Goal: Task Accomplishment & Management: Complete application form

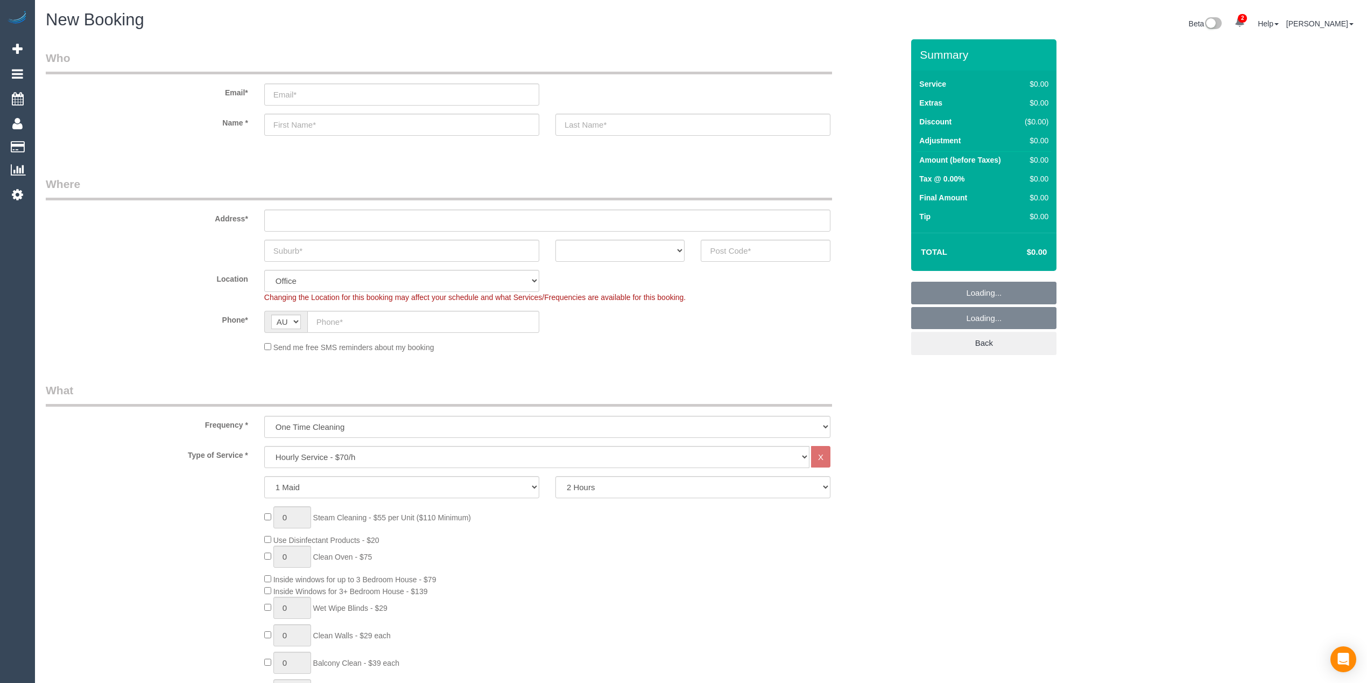
select select "object:2126"
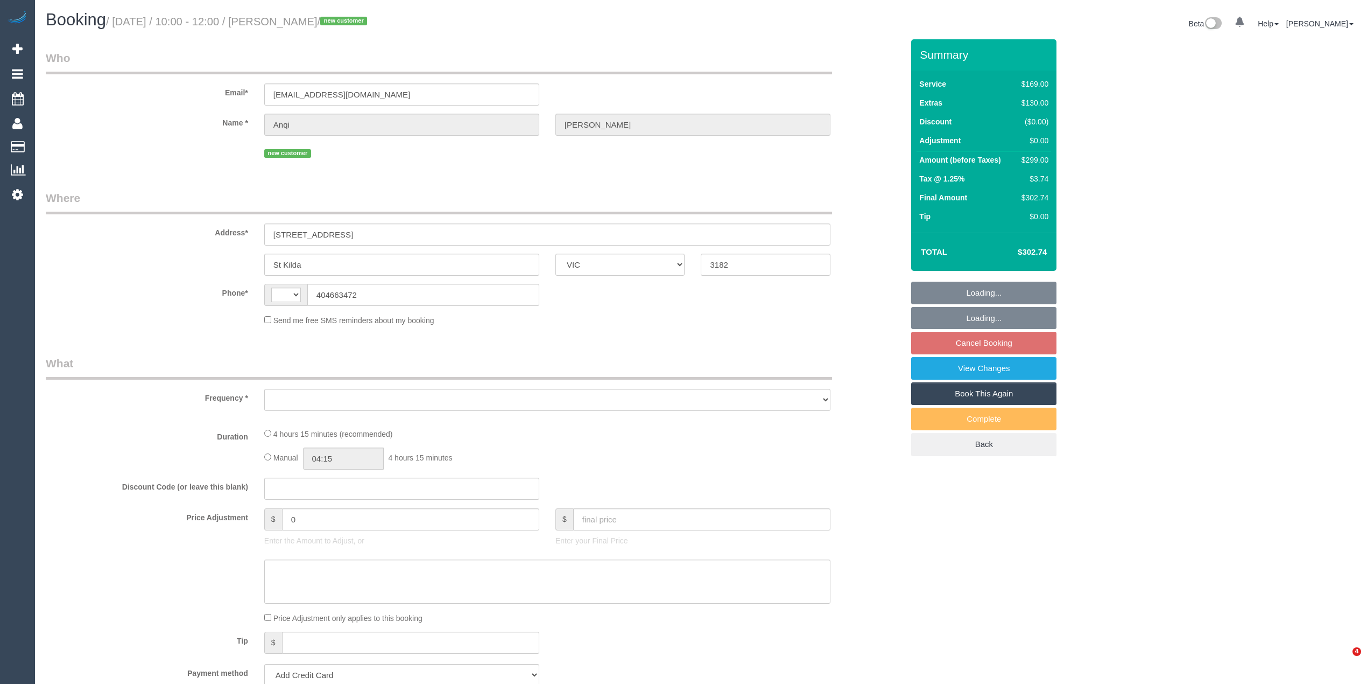
select select "VIC"
select select "string:AU"
select select "object:554"
select select "string:stripe-pm_1S7TZt2GScqysDRVTgZ9Tdd7"
select select "number:28"
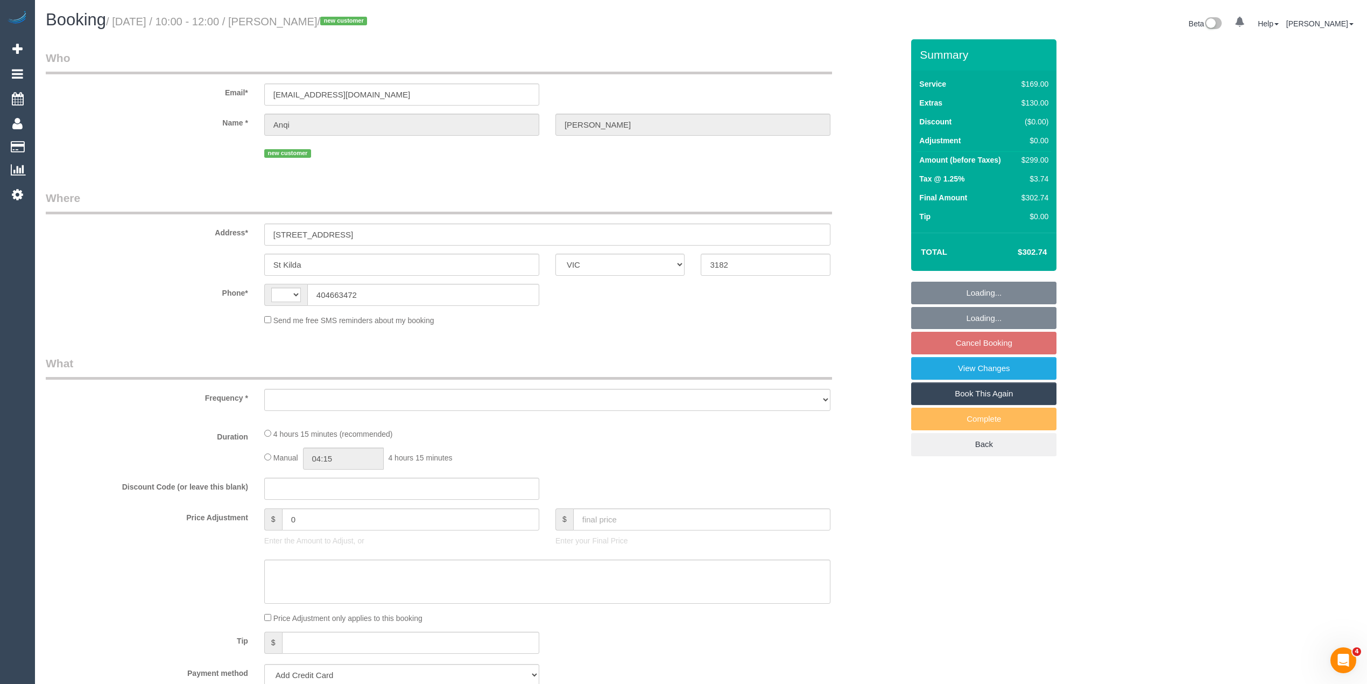
select select "number:17"
select select "number:19"
select select "number:22"
select select "number:26"
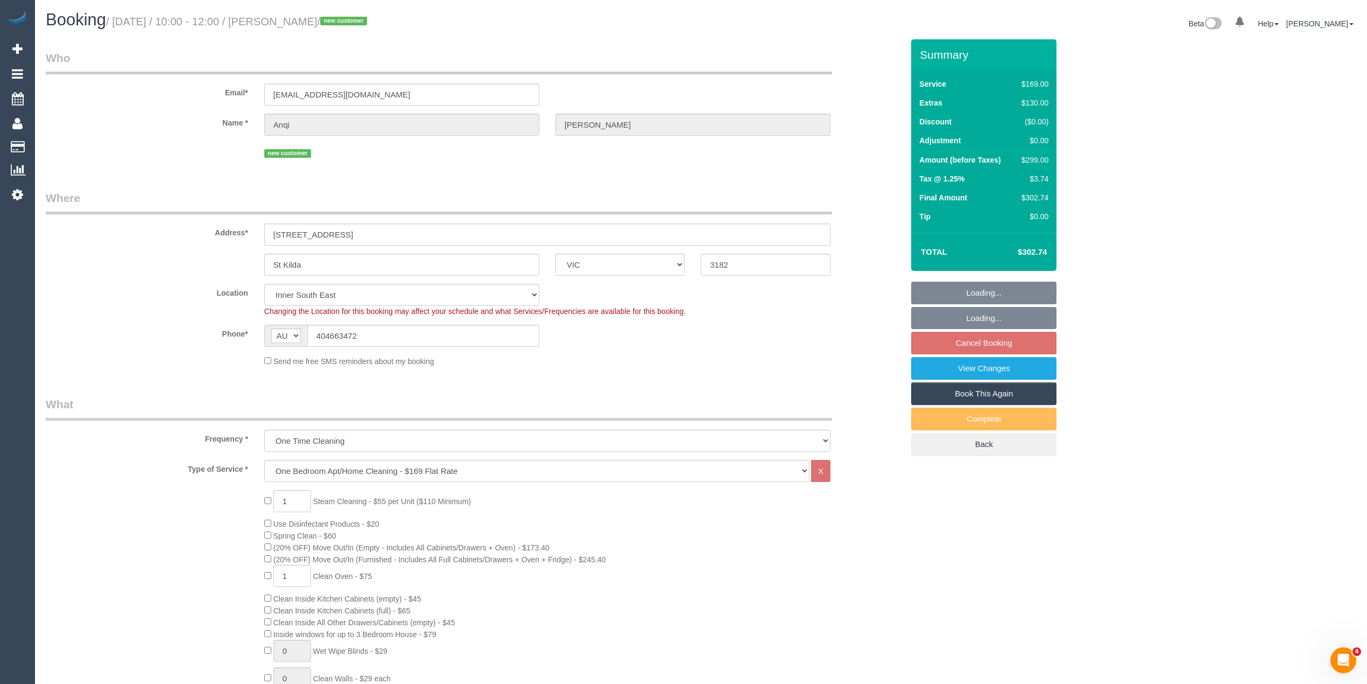
select select "object:1377"
drag, startPoint x: 358, startPoint y: 334, endPoint x: 292, endPoint y: 331, distance: 66.3
click at [292, 331] on div "AF AL DZ AD AO AI AQ AG AR AM AW AU AT AZ BS BH BD BB BY BE BZ BJ BM BT BO BA B…" at bounding box center [401, 336] width 275 height 22
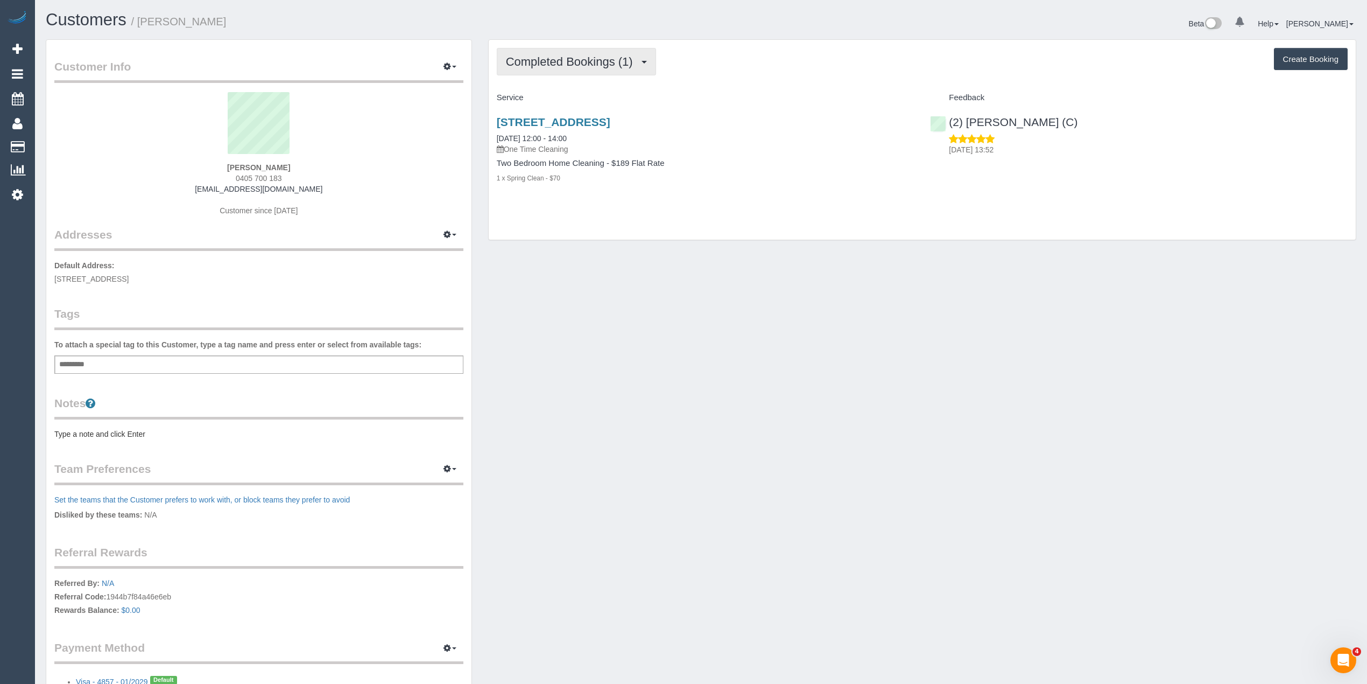
click at [574, 61] on span "Completed Bookings (1)" at bounding box center [572, 61] width 132 height 13
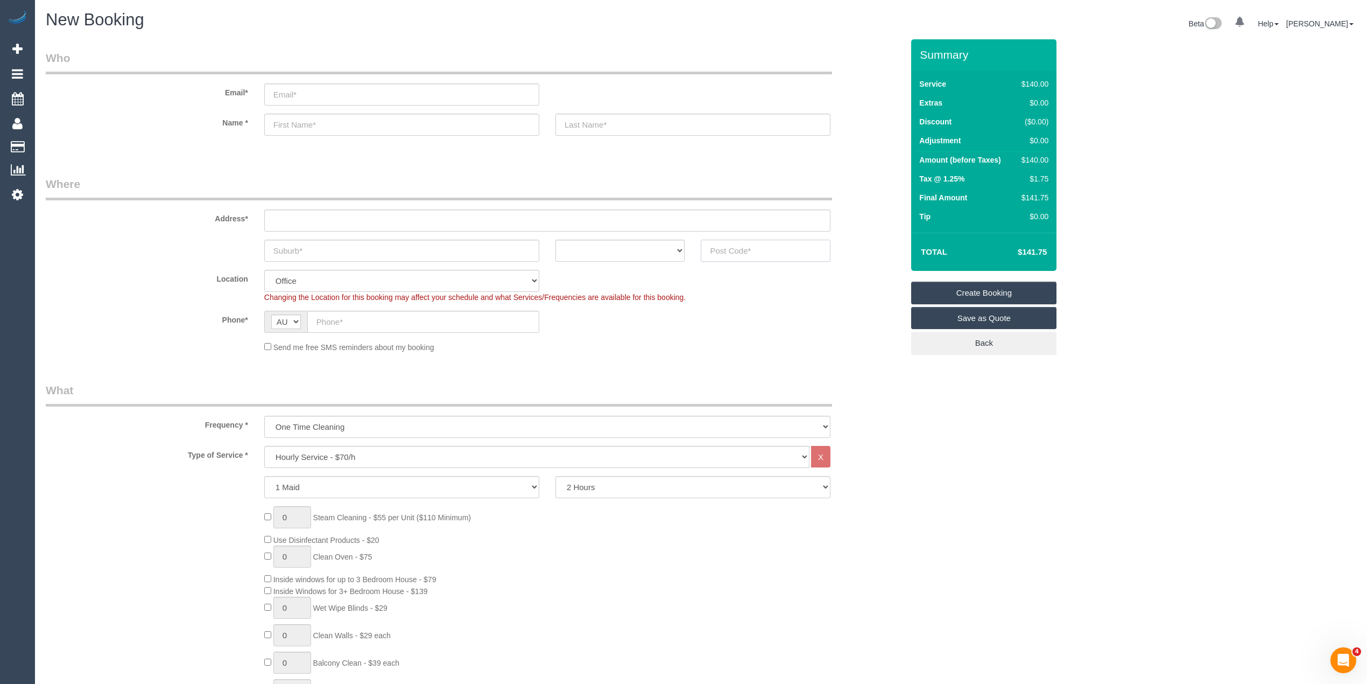
click at [767, 250] on input "text" at bounding box center [766, 251] width 130 height 22
type input "3189"
click at [345, 213] on input "text" at bounding box center [547, 220] width 566 height 22
type input "-"
click at [341, 421] on select "One Time Cleaning Weekly - 10% Off - 10.00% (0% for the First Booking) Fortnigh…" at bounding box center [547, 427] width 566 height 22
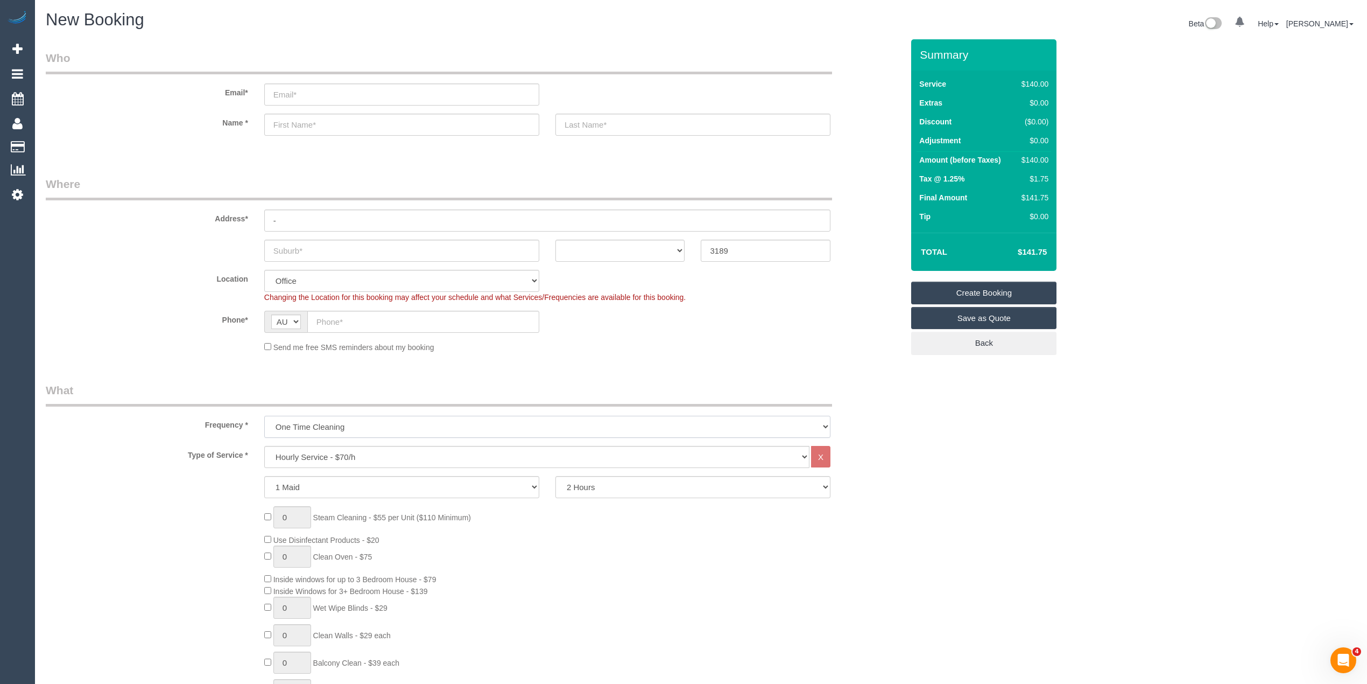
select select "object:2116"
click at [264, 416] on select "One Time Cleaning Weekly - 10% Off - 10.00% (0% for the First Booking) Fortnigh…" at bounding box center [547, 427] width 566 height 22
select select "64"
select select "object:2123"
drag, startPoint x: 331, startPoint y: 458, endPoint x: 331, endPoint y: 445, distance: 12.9
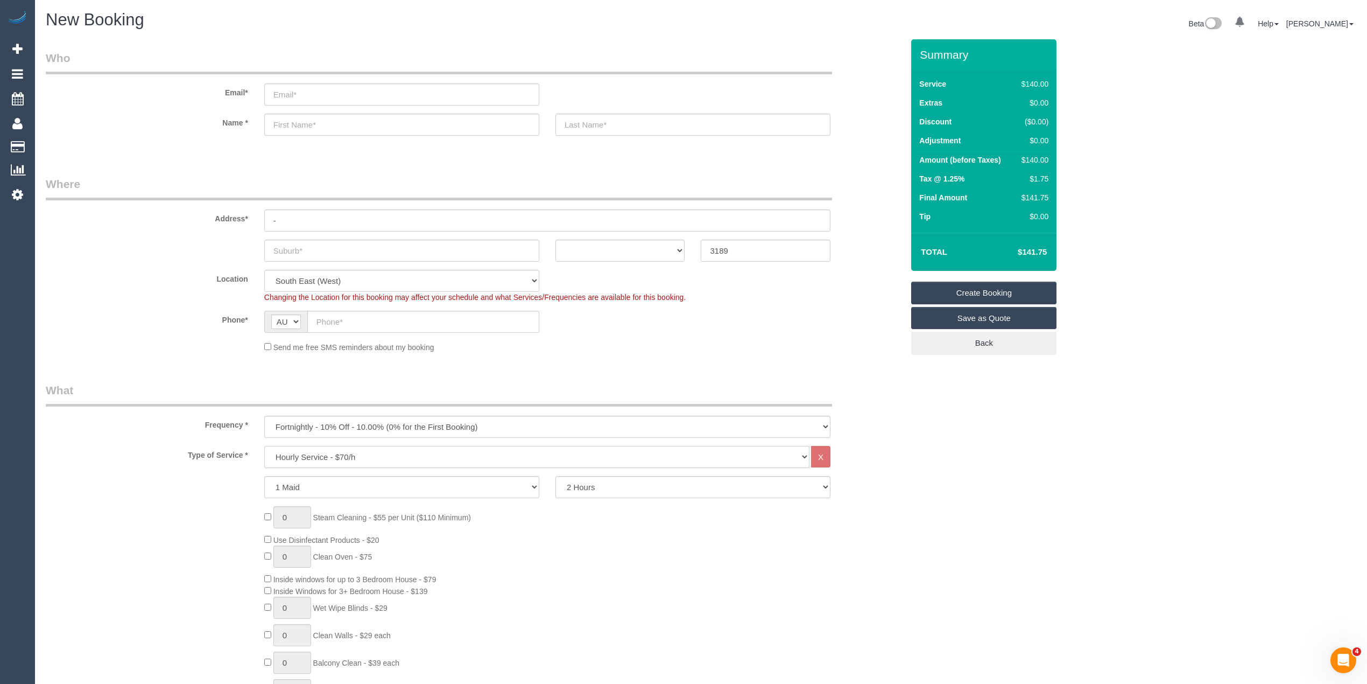
click at [331, 458] on select "Hourly Service - $70/h Hourly Service - $65/h Hourly Service - $60/h Hourly Ser…" at bounding box center [536, 457] width 545 height 22
select select "275"
click at [264, 446] on select "Hourly Service - $70/h Hourly Service - $65/h Hourly Service - $60/h Hourly Ser…" at bounding box center [536, 457] width 545 height 22
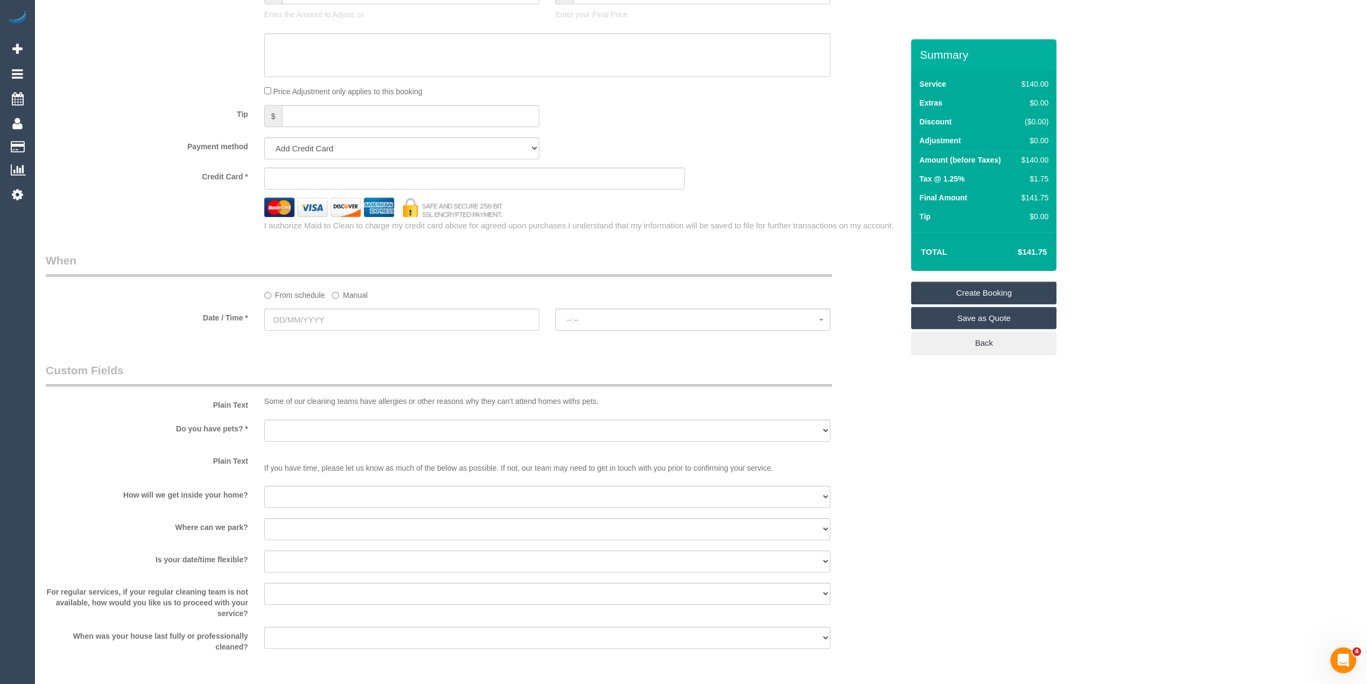
scroll to position [718, 0]
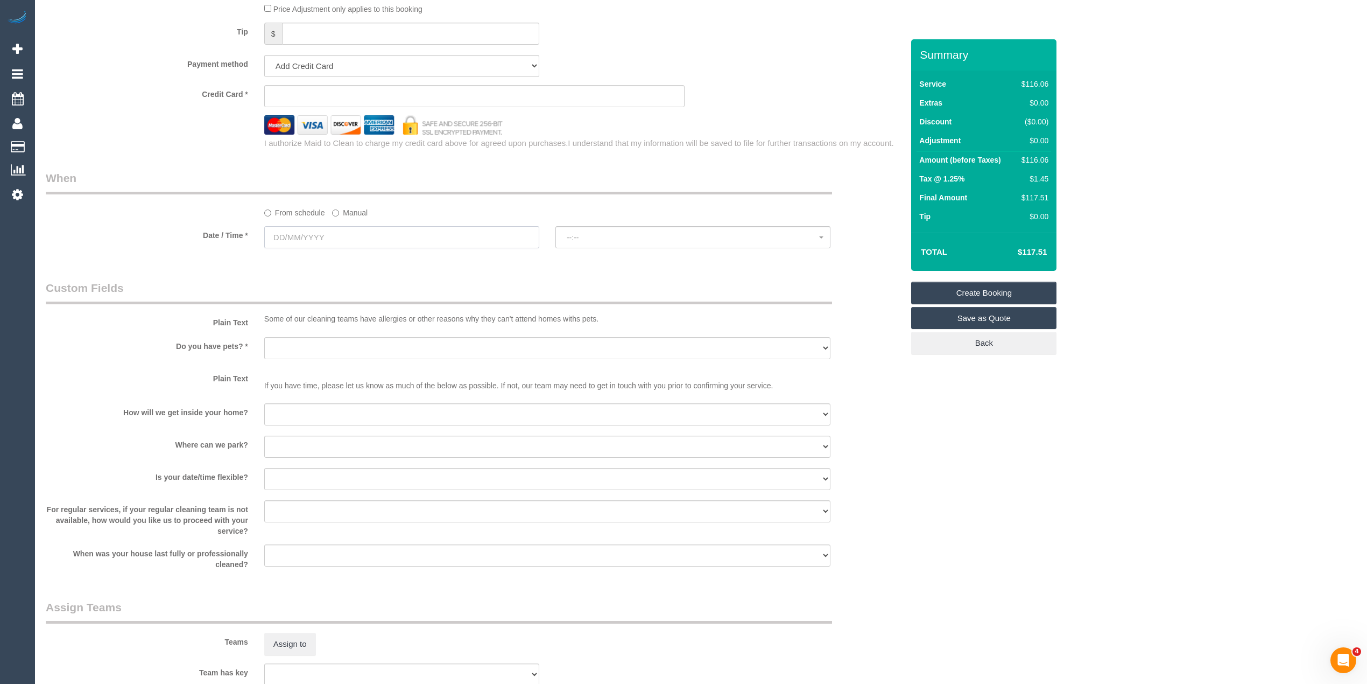
click at [303, 233] on input "text" at bounding box center [401, 237] width 275 height 22
click at [321, 362] on link "30" at bounding box center [315, 361] width 17 height 15
type input "30/09/2025"
click at [592, 234] on span "--:--" at bounding box center [693, 237] width 252 height 9
select select "spot1"
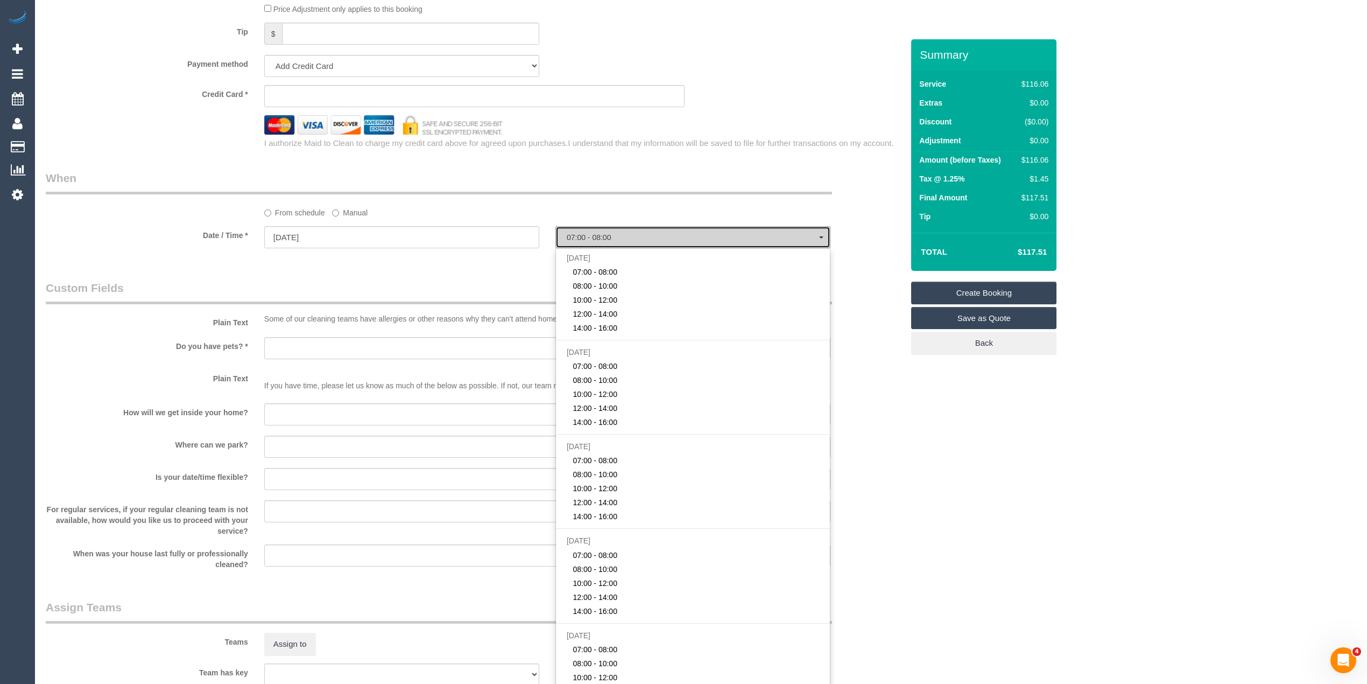
click at [592, 234] on span "07:00 - 08:00" at bounding box center [693, 237] width 252 height 9
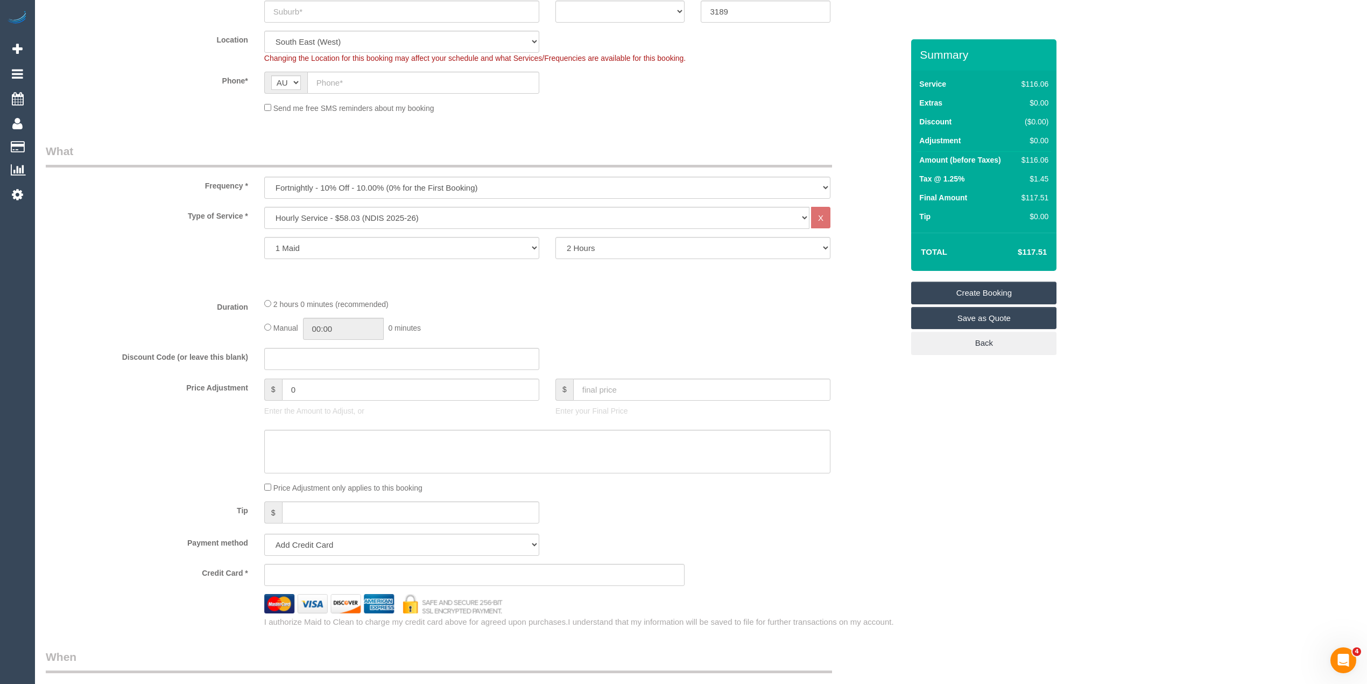
scroll to position [0, 0]
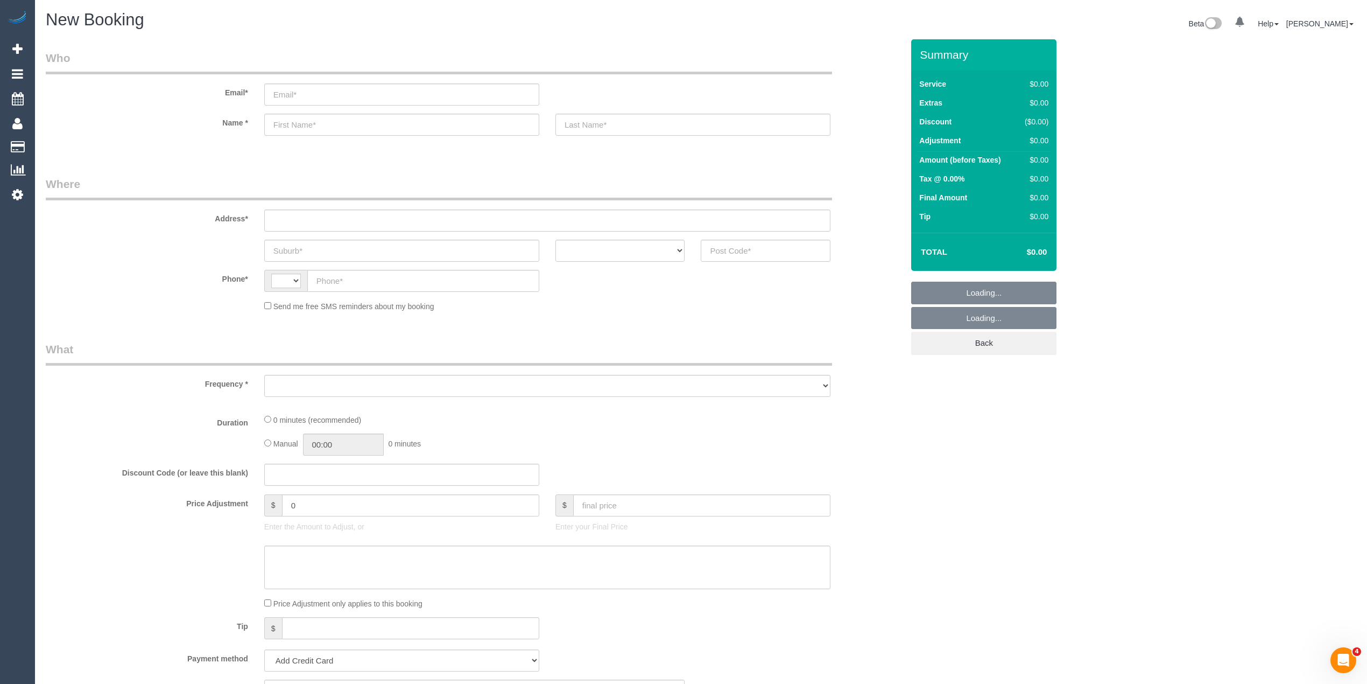
select select "string:AU"
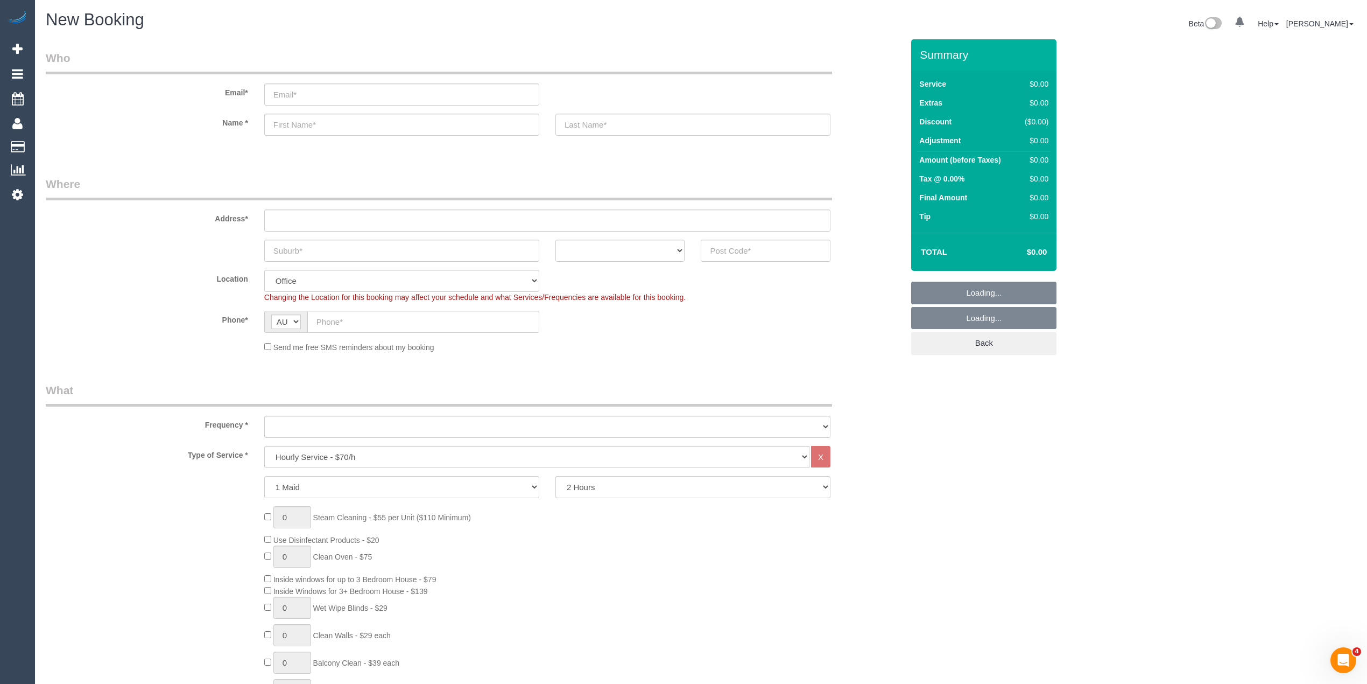
select select "object:2119"
click at [601, 482] on select "2 Hours 2.5 Hours 3 Hours 3.5 Hours 4 Hours 4.5 Hours 5 Hours 5.5 Hours 6 Hours…" at bounding box center [693, 487] width 275 height 22
click at [556, 476] on select "2 Hours 2.5 Hours 3 Hours 3.5 Hours 4 Hours 4.5 Hours 5 Hours 5.5 Hours 6 Hours…" at bounding box center [693, 487] width 275 height 22
click at [609, 490] on select "2 Hours 2.5 Hours 3 Hours 3.5 Hours 4 Hours 4.5 Hours 5 Hours 5.5 Hours 6 Hours…" at bounding box center [693, 487] width 275 height 22
click at [556, 476] on select "2 Hours 2.5 Hours 3 Hours 3.5 Hours 4 Hours 4.5 Hours 5 Hours 5.5 Hours 6 Hours…" at bounding box center [693, 487] width 275 height 22
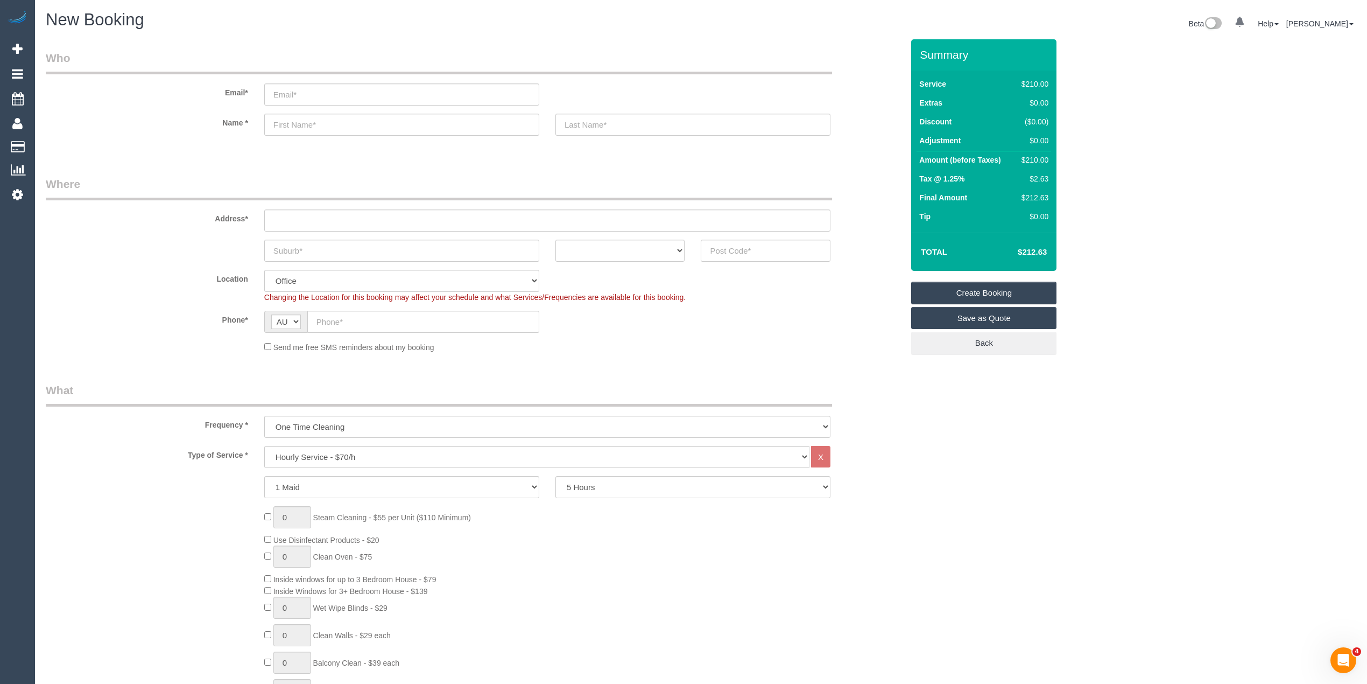
click at [883, 489] on div "1 Maid 2 Maids 2 Hours 2.5 Hours 3 Hours 3.5 Hours 4 Hours 4.5 Hours 5 Hours 5.…" at bounding box center [475, 487] width 874 height 22
click at [628, 487] on select "2 Hours 2.5 Hours 3 Hours 3.5 Hours 4 Hours 4.5 Hours 5 Hours 5.5 Hours 6 Hours…" at bounding box center [693, 487] width 275 height 22
click at [556, 476] on select "2 Hours 2.5 Hours 3 Hours 3.5 Hours 4 Hours 4.5 Hours 5 Hours 5.5 Hours 6 Hours…" at bounding box center [693, 487] width 275 height 22
click at [596, 489] on select "2 Hours 2.5 Hours 3 Hours 3.5 Hours 4 Hours 4.5 Hours 5 Hours 5.5 Hours 6 Hours…" at bounding box center [693, 487] width 275 height 22
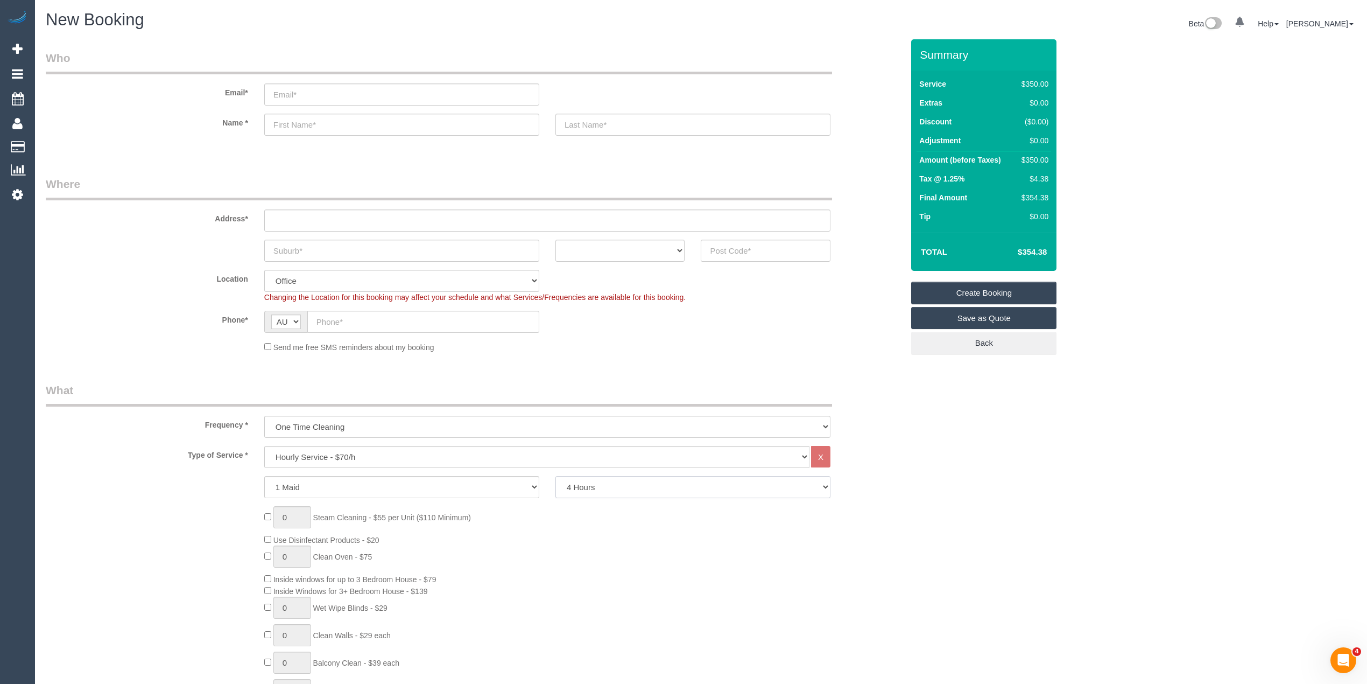
click at [556, 476] on select "2 Hours 2.5 Hours 3 Hours 3.5 Hours 4 Hours 4.5 Hours 5 Hours 5.5 Hours 6 Hours…" at bounding box center [693, 487] width 275 height 22
click at [597, 487] on select "2 Hours 2.5 Hours 3 Hours 3.5 Hours 4 Hours 4.5 Hours 5 Hours 5.5 Hours 6 Hours…" at bounding box center [693, 487] width 275 height 22
select select "300"
click at [556, 476] on select "2 Hours 2.5 Hours 3 Hours 3.5 Hours 4 Hours 4.5 Hours 5 Hours 5.5 Hours 6 Hours…" at bounding box center [693, 487] width 275 height 22
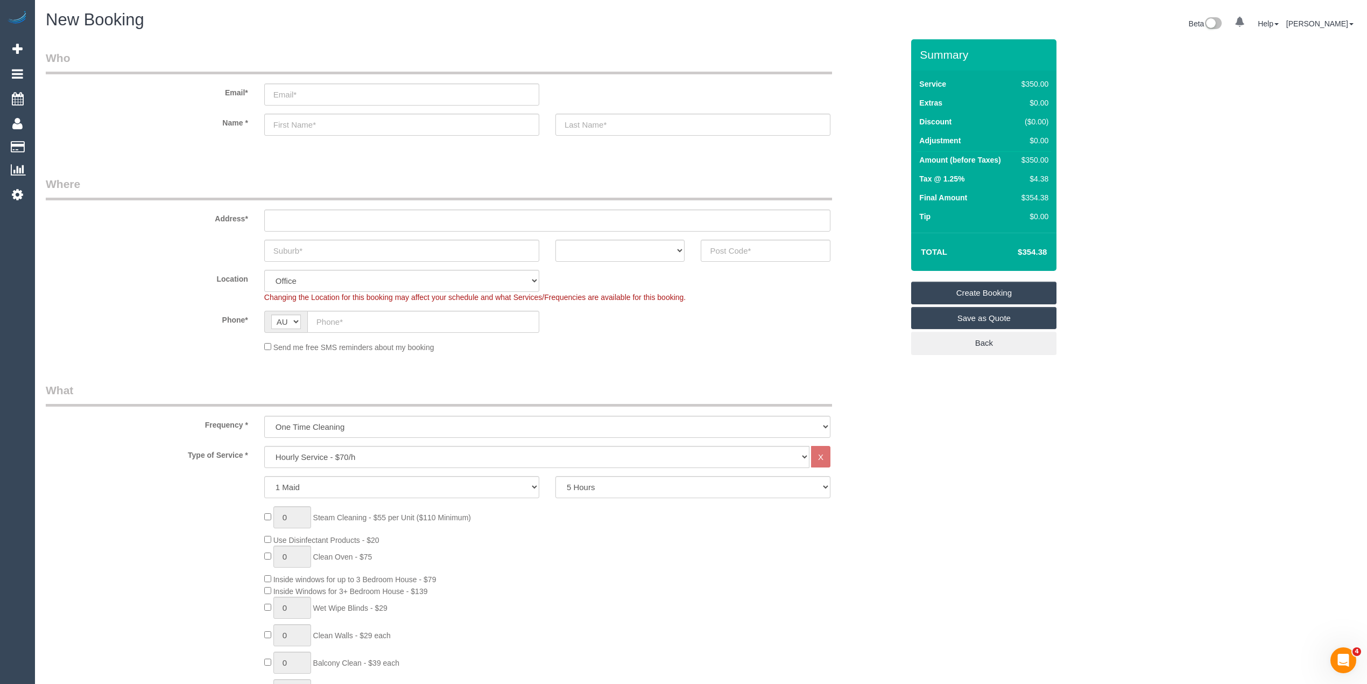
click at [315, 451] on select "Hourly Service - $70/h Hourly Service - $65/h Hourly Service - $60/h Hourly Ser…" at bounding box center [536, 457] width 545 height 22
select select "210"
click at [264, 446] on select "Hourly Service - $70/h Hourly Service - $65/h Hourly Service - $60/h Hourly Ser…" at bounding box center [536, 457] width 545 height 22
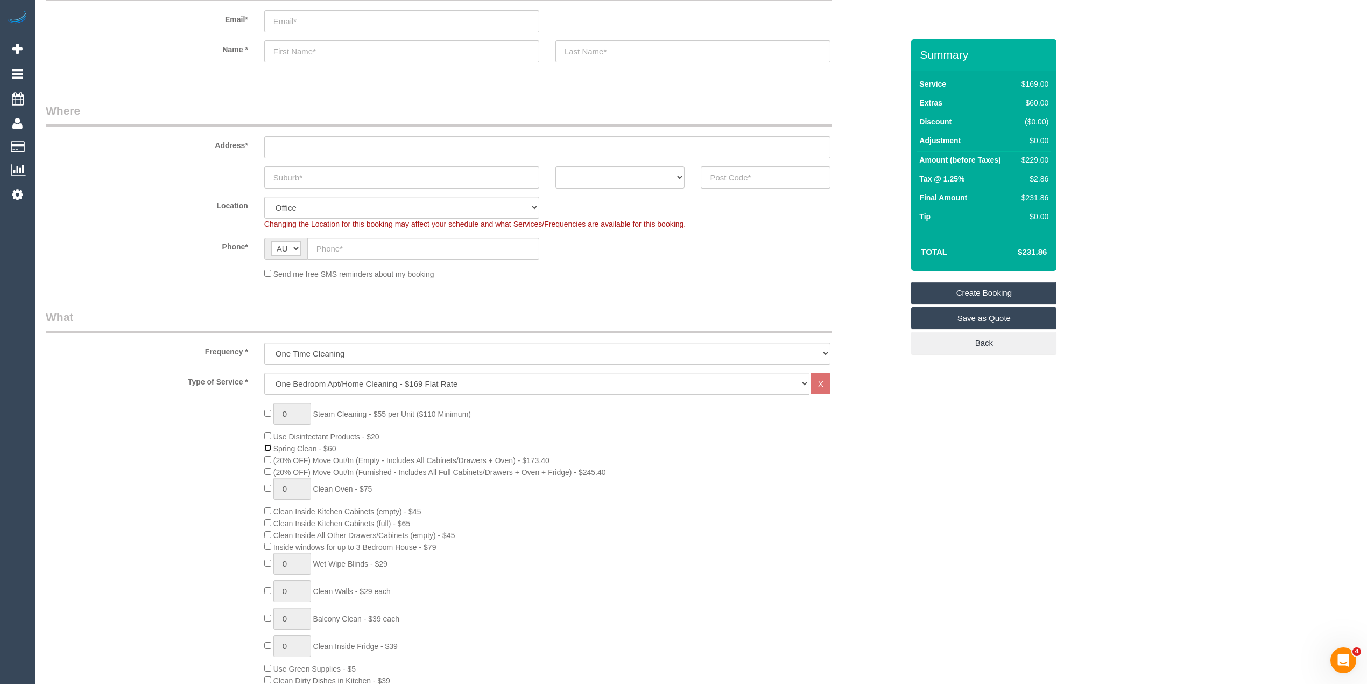
scroll to position [120, 0]
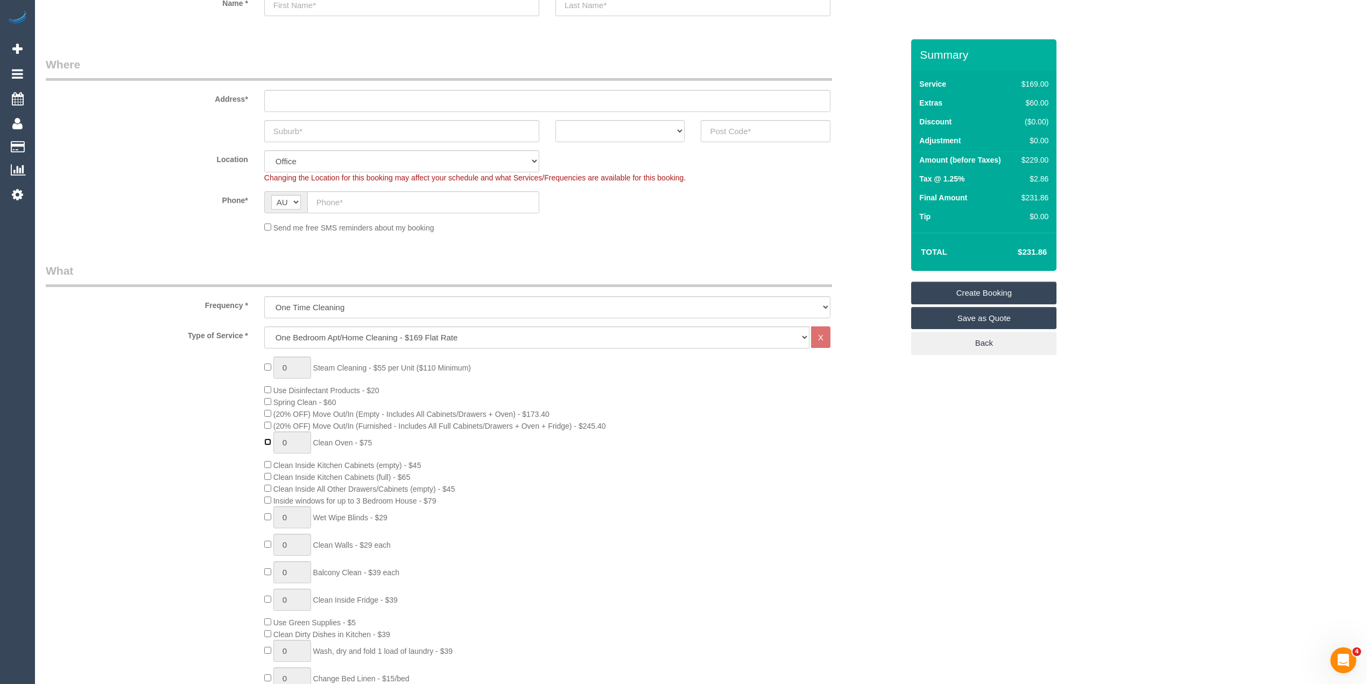
type input "1"
click at [268, 367] on span "1 Steam Cleaning - $55 per Unit ($110 Minimum)" at bounding box center [367, 367] width 207 height 9
type input "2"
click at [184, 399] on div "2 Steam Cleaning - $55 per Unit ($110 Minimum) Use Disinfectant Products - $20 …" at bounding box center [475, 544] width 874 height 377
click at [326, 332] on select "Hourly Service - $70/h Hourly Service - $65/h Hourly Service - $60/h Hourly Ser…" at bounding box center [536, 337] width 545 height 22
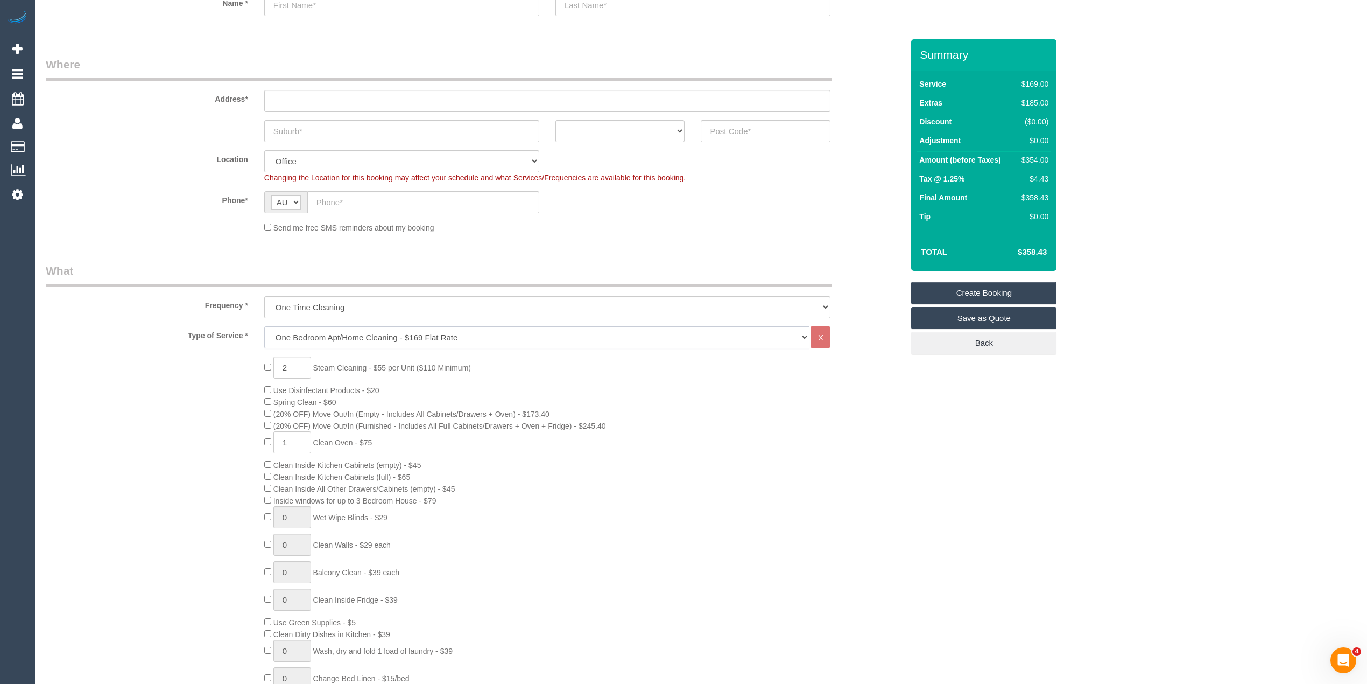
select select "209"
click at [264, 326] on select "Hourly Service - $70/h Hourly Service - $65/h Hourly Service - $60/h Hourly Ser…" at bounding box center [536, 337] width 545 height 22
select select "1"
select select "120"
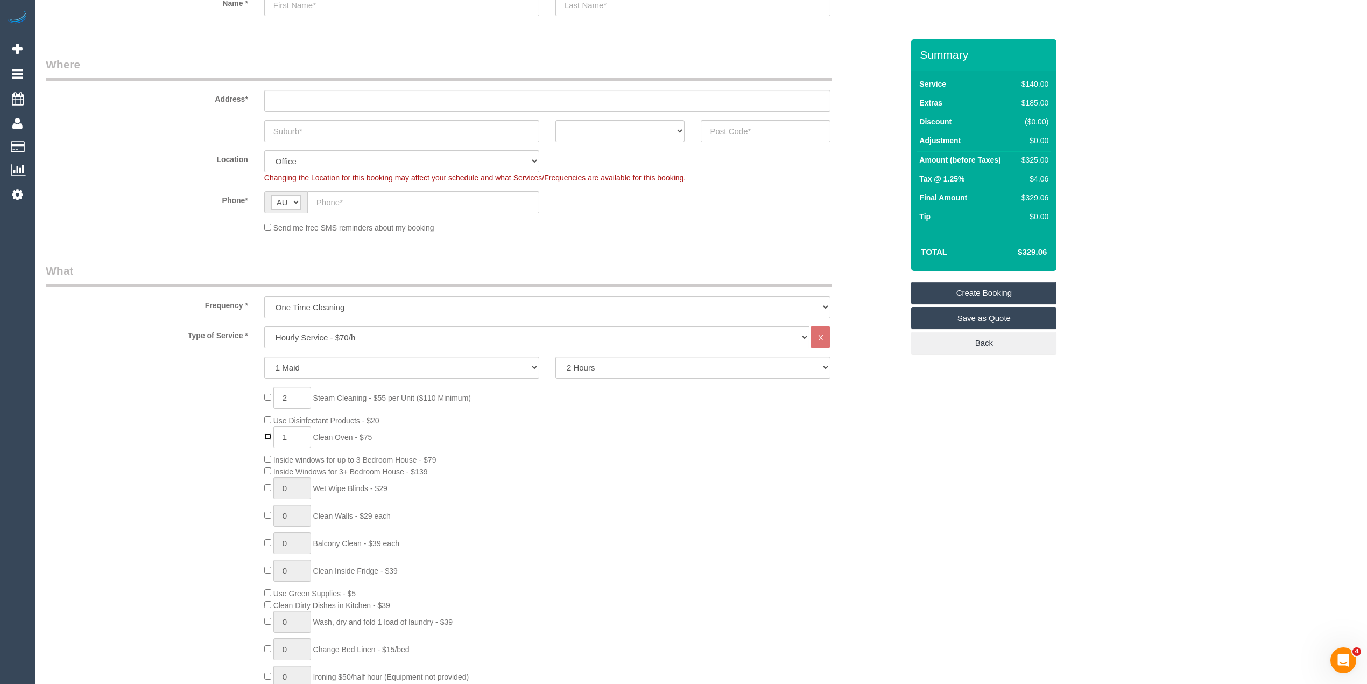
type input "0"
click at [222, 405] on div "2 Steam Cleaning - $55 per Unit ($110 Minimum) Use Disinfectant Products - $20 …" at bounding box center [475, 546] width 874 height 318
click at [296, 101] on input "text" at bounding box center [547, 101] width 566 height 22
type input "-"
click at [757, 130] on input "text" at bounding box center [766, 131] width 130 height 22
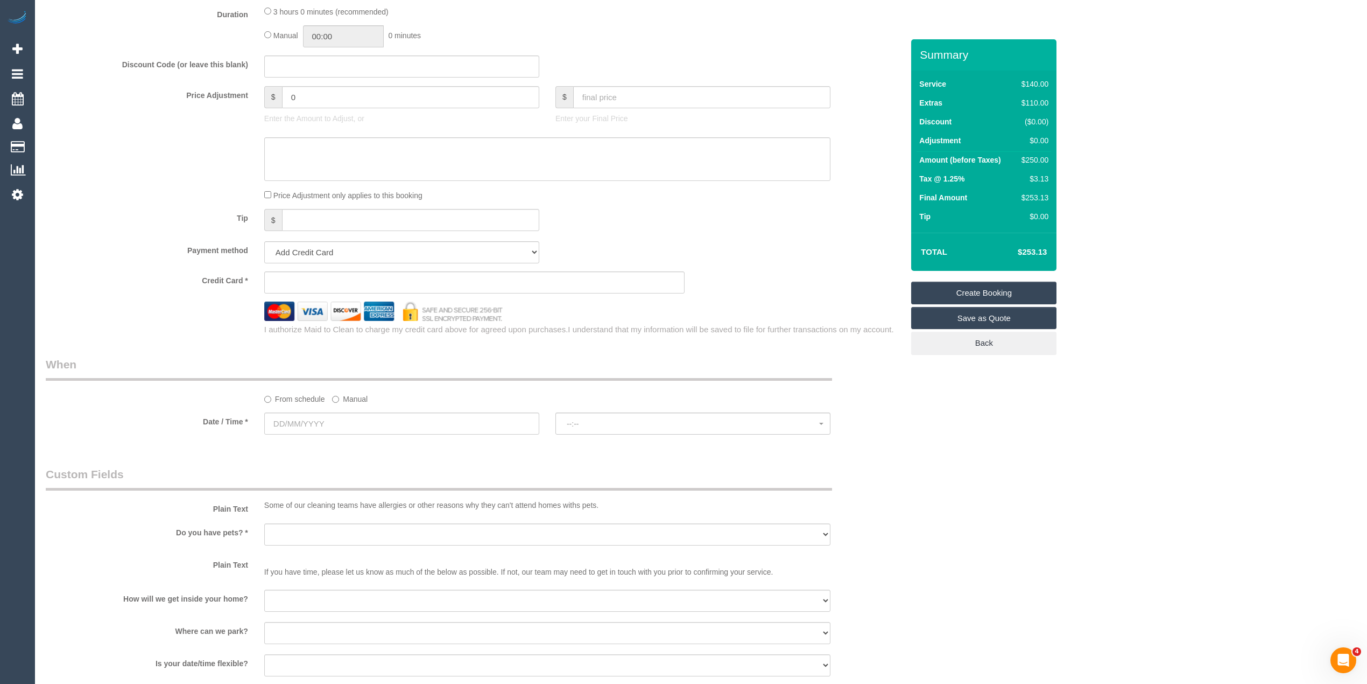
scroll to position [957, 0]
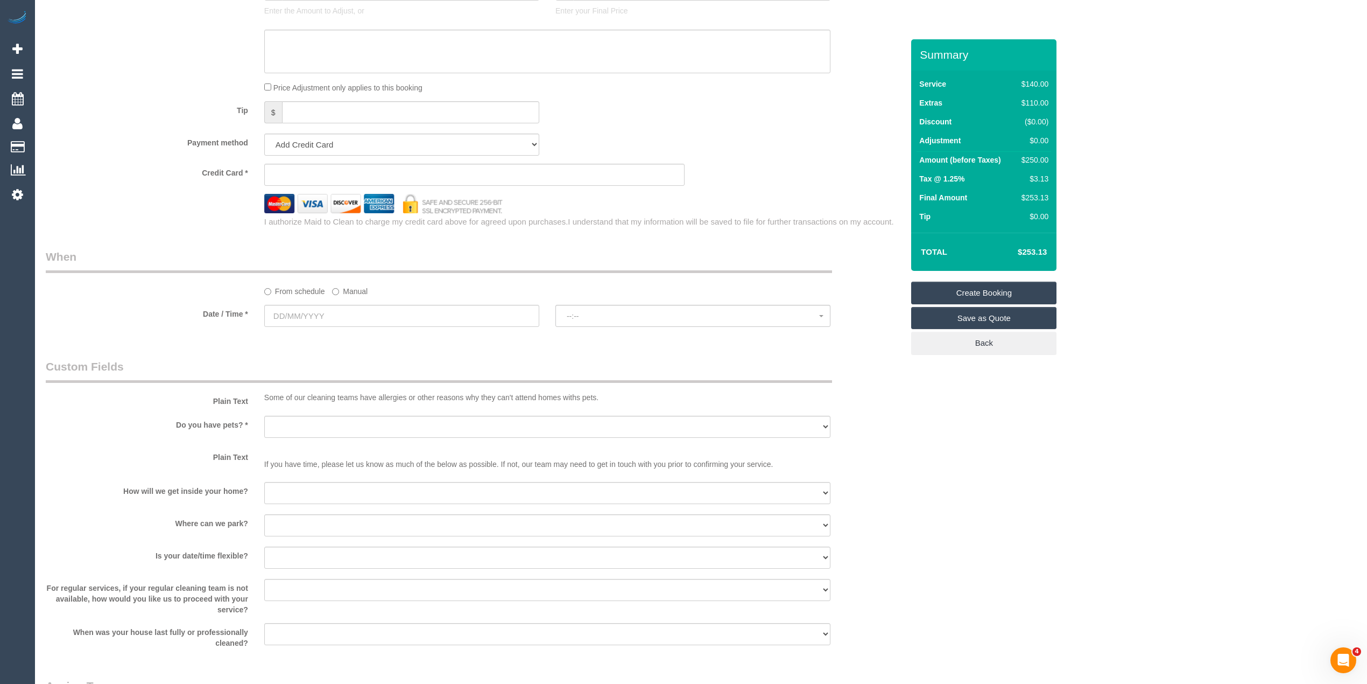
type input "3205"
click at [287, 313] on input "text" at bounding box center [401, 316] width 275 height 22
select select "55"
select select "object:2347"
click at [1023, 434] on div "Who Email* Name * Where Address* - ACT NSW NT QLD SA TAS VIC WA 3205 Location O…" at bounding box center [701, 33] width 1311 height 1900
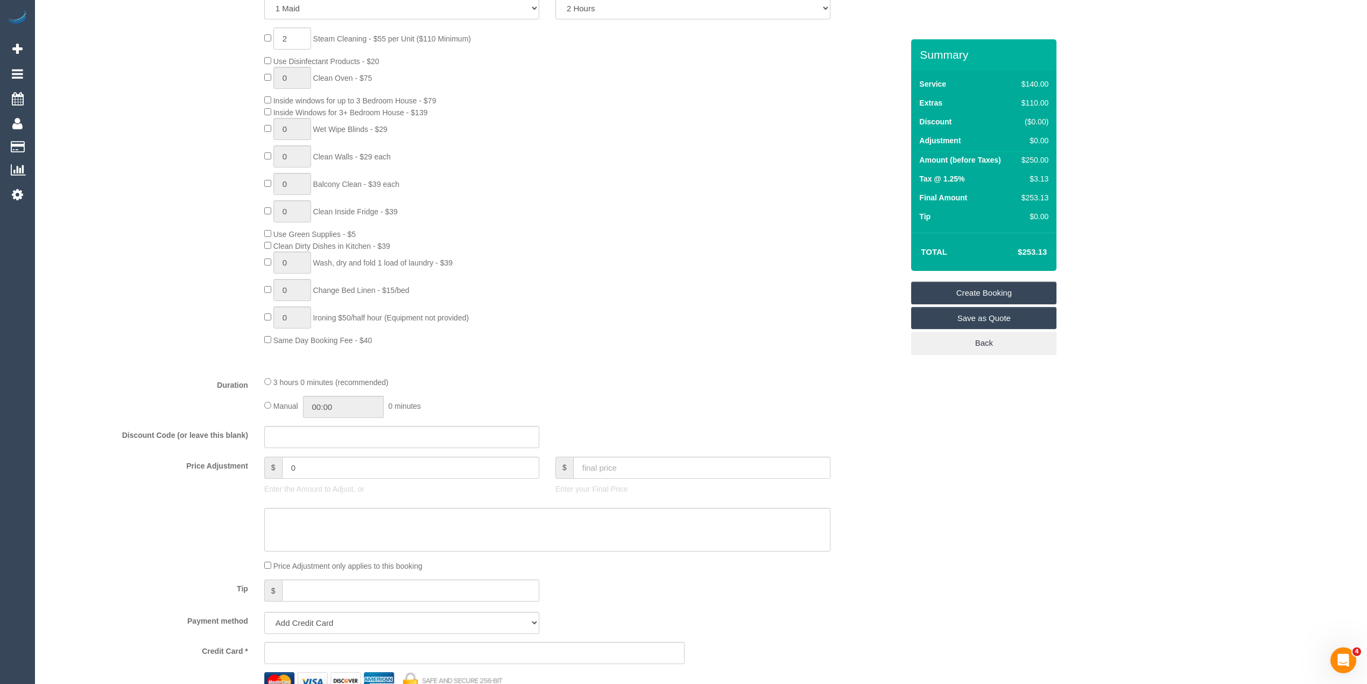
scroll to position [0, 0]
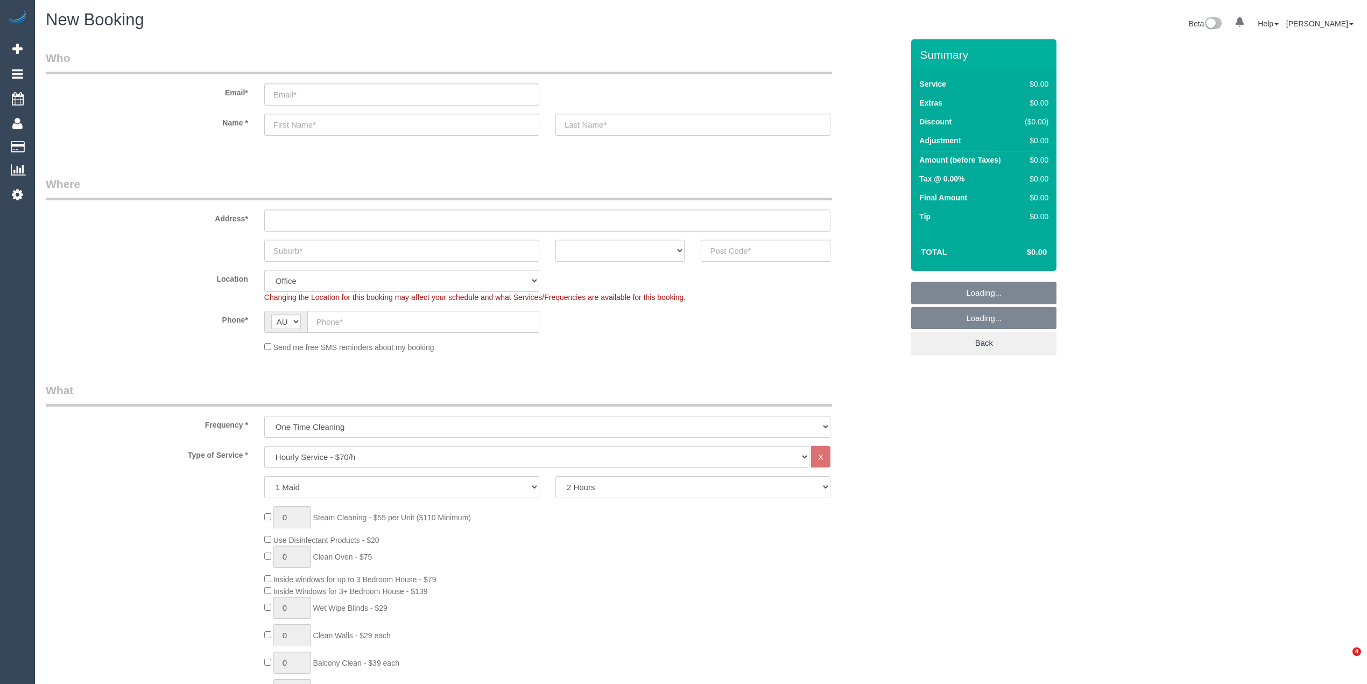
select select "object:2119"
